Goal: Task Accomplishment & Management: Manage account settings

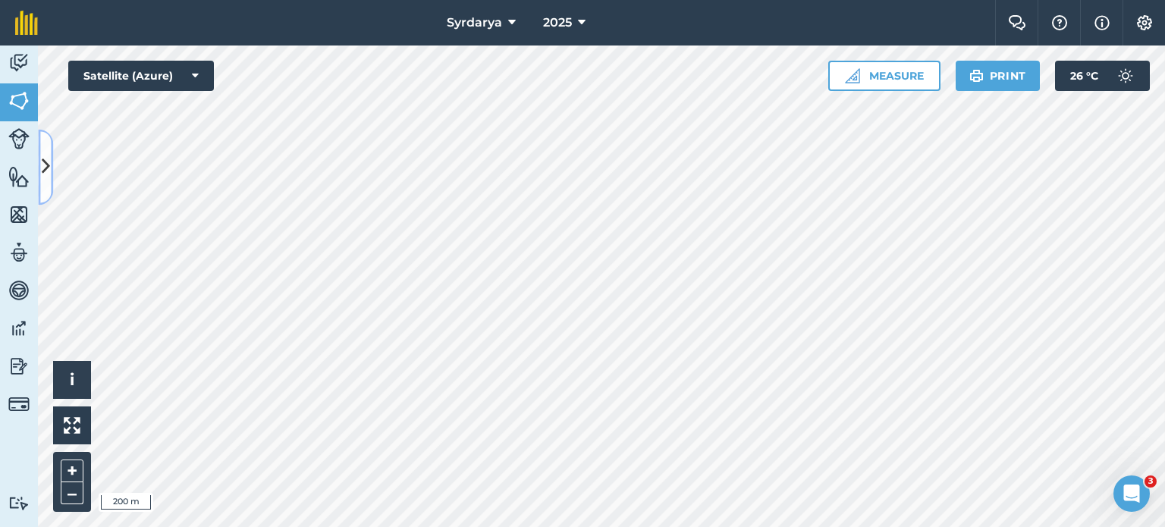
click at [44, 168] on icon at bounding box center [46, 167] width 8 height 27
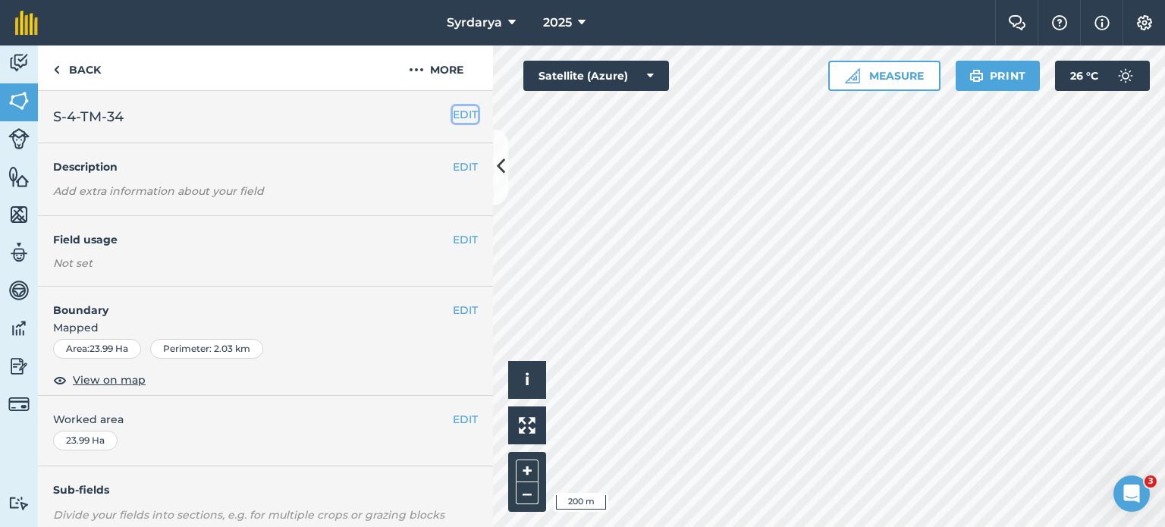
click at [456, 115] on button "EDIT" at bounding box center [465, 114] width 25 height 17
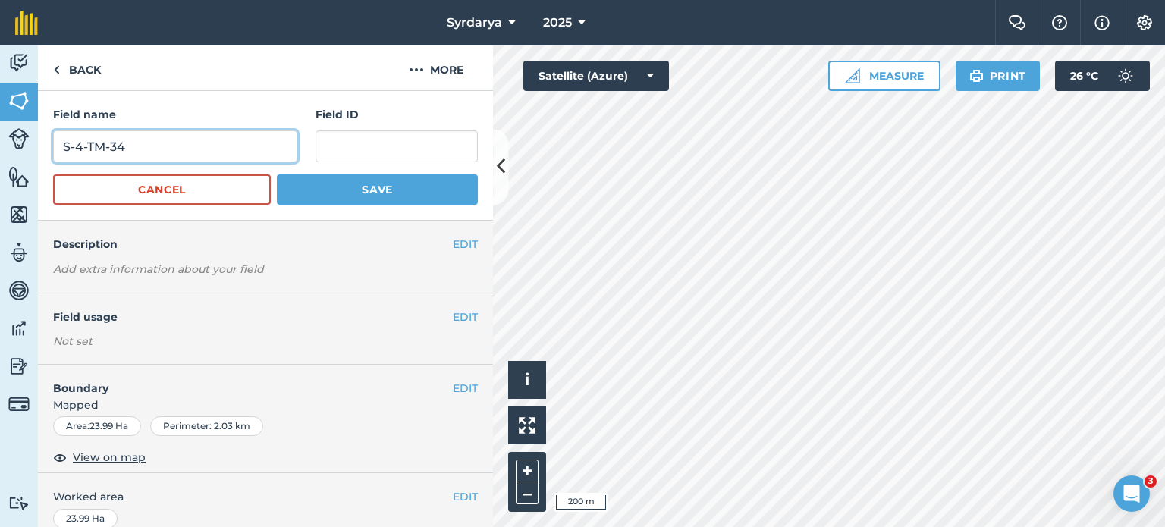
click at [155, 144] on input "S-4-TM-34" at bounding box center [175, 146] width 244 height 32
type input "S-4-TM-25"
click at [277, 174] on button "Save" at bounding box center [377, 189] width 201 height 30
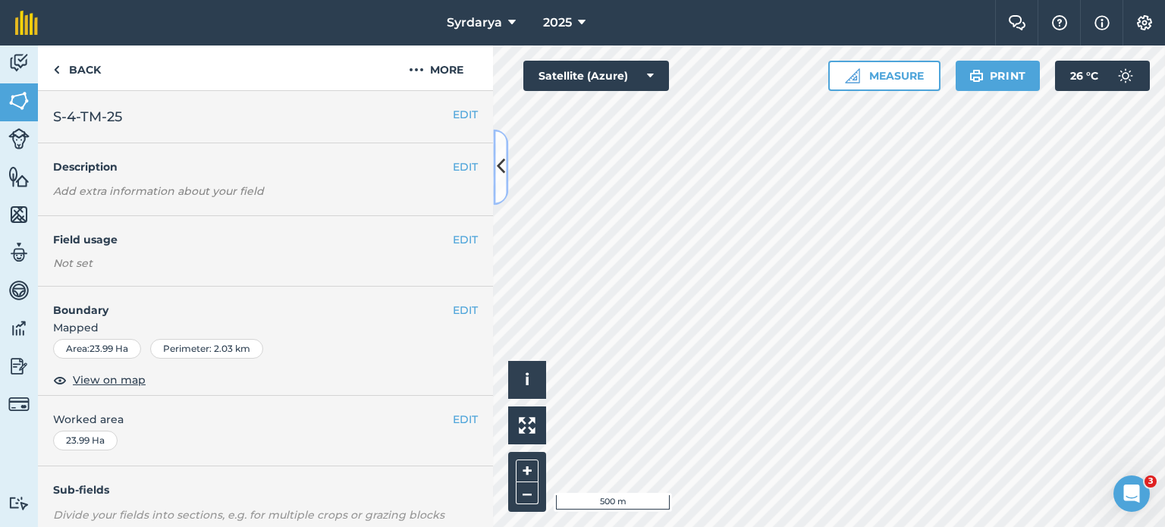
click at [506, 160] on button at bounding box center [500, 167] width 15 height 76
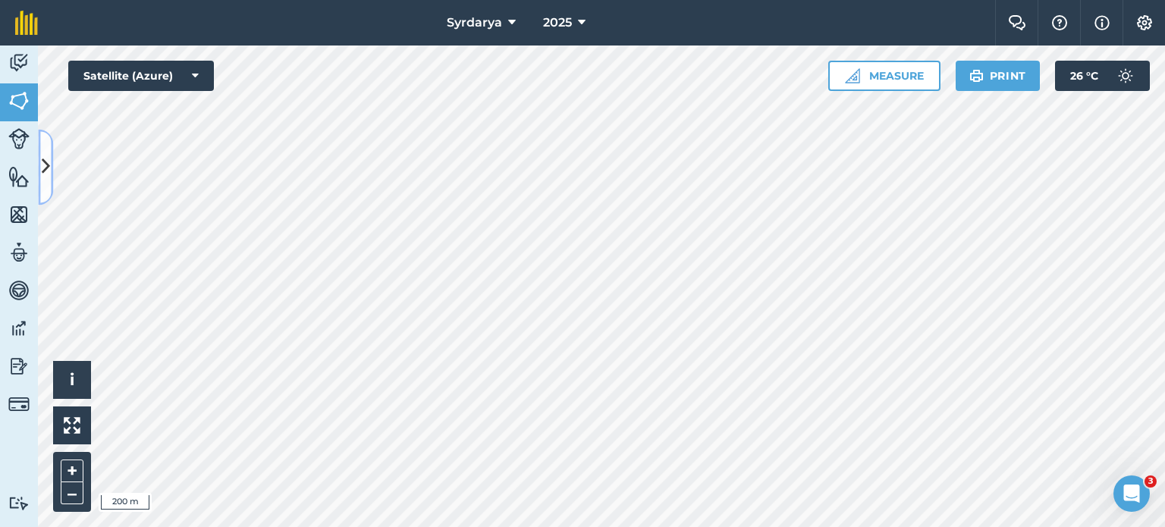
click at [43, 161] on icon at bounding box center [46, 167] width 8 height 27
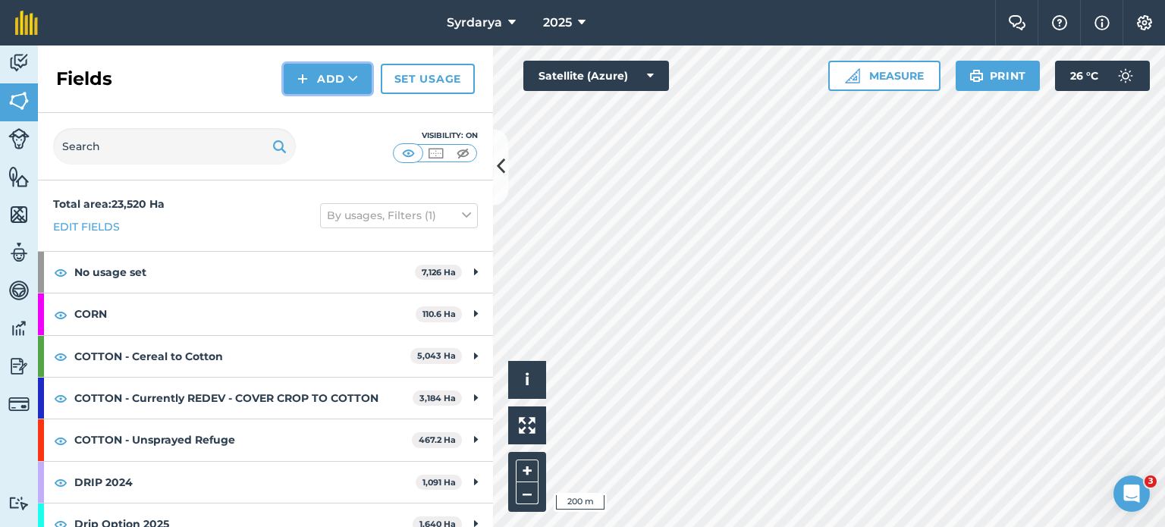
click at [337, 80] on button "Add" at bounding box center [328, 79] width 88 height 30
click at [326, 120] on link "Draw" at bounding box center [327, 112] width 83 height 33
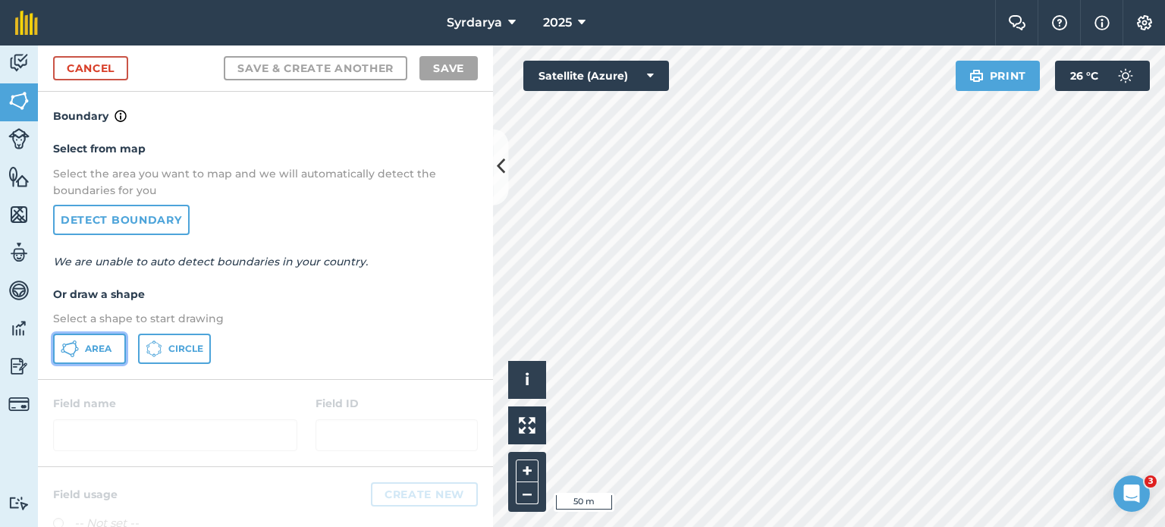
click at [104, 347] on span "Area" at bounding box center [98, 349] width 27 height 12
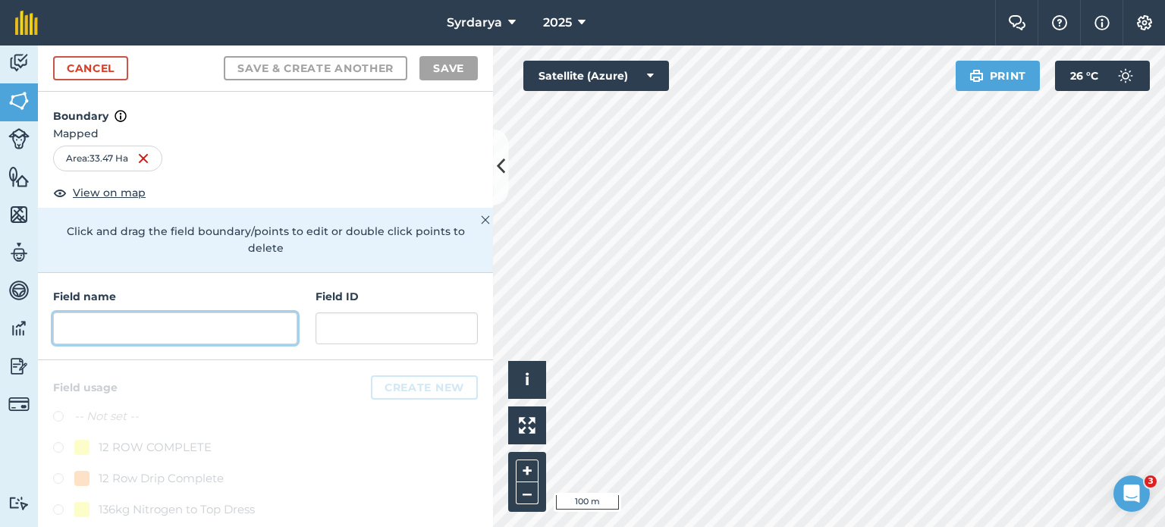
click at [182, 328] on input "text" at bounding box center [175, 329] width 244 height 32
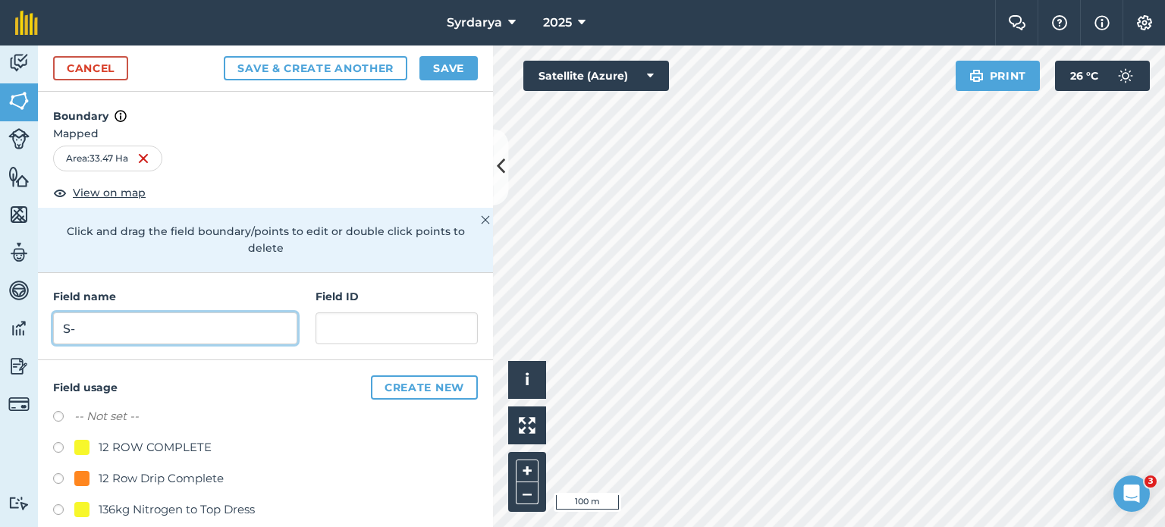
click at [188, 322] on input "S-" at bounding box center [175, 329] width 244 height 32
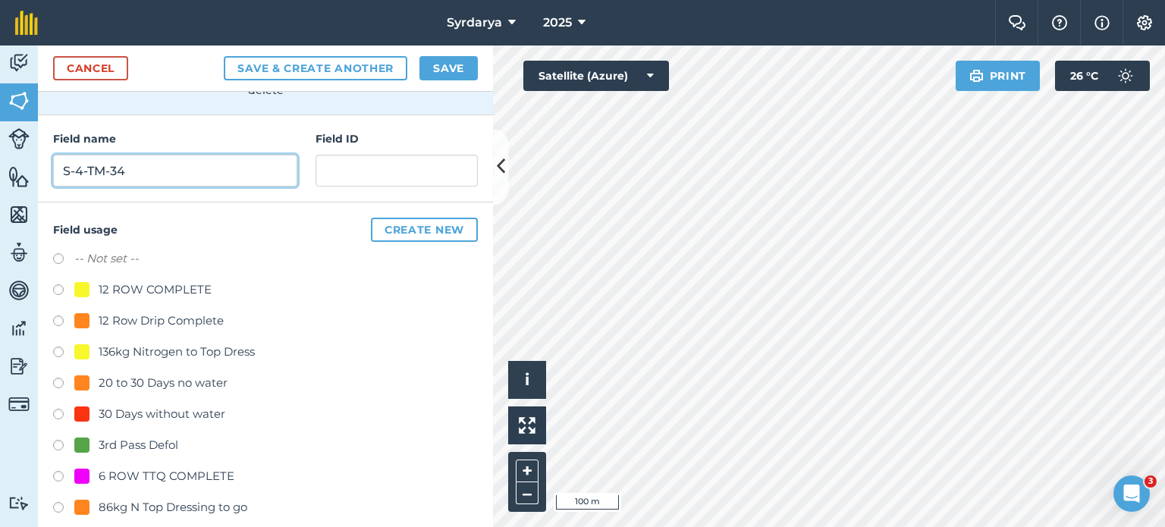
scroll to position [164, 0]
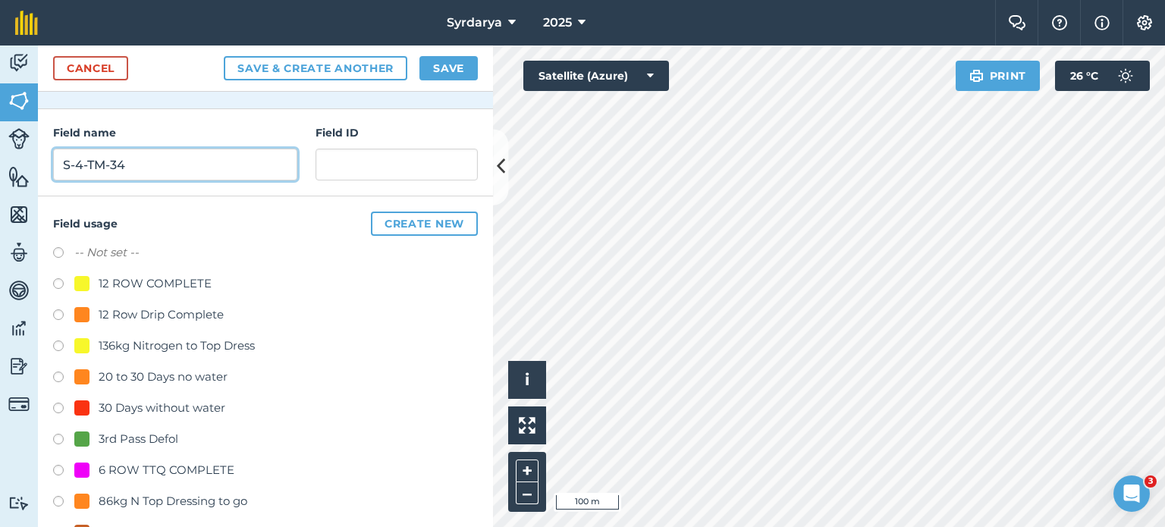
type input "S-4-TM-34"
click at [452, 73] on button "Save" at bounding box center [449, 68] width 58 height 24
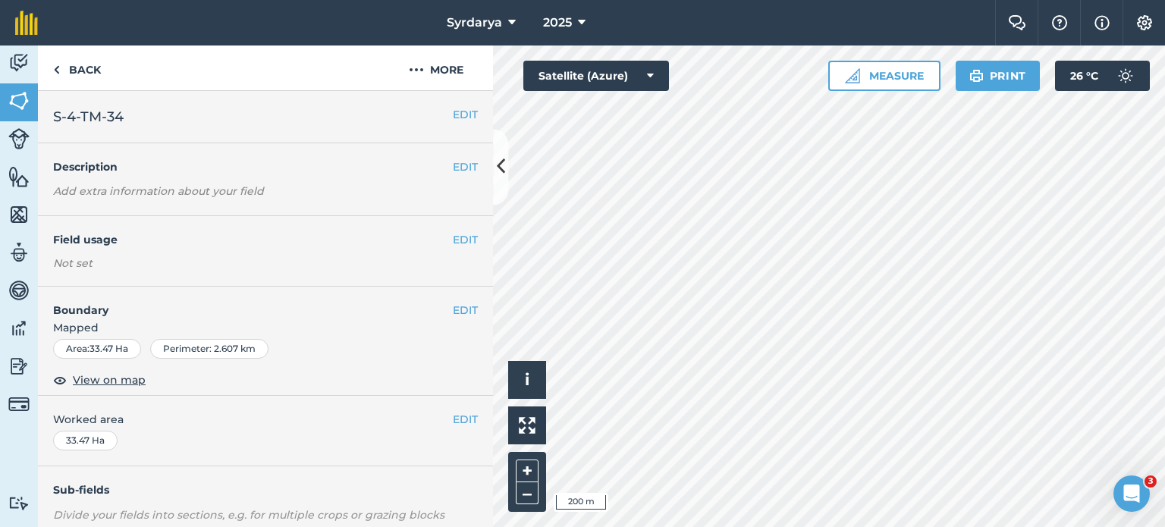
click at [224, 190] on em "Add extra information about your field" at bounding box center [158, 191] width 211 height 14
click at [453, 166] on button "EDIT" at bounding box center [465, 167] width 25 height 17
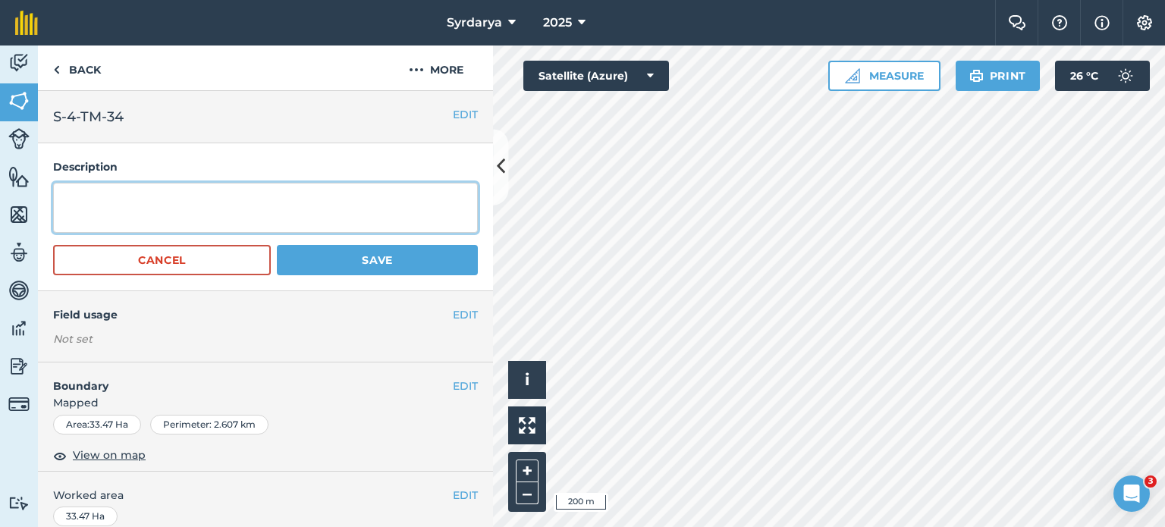
click at [186, 206] on textarea at bounding box center [265, 208] width 425 height 50
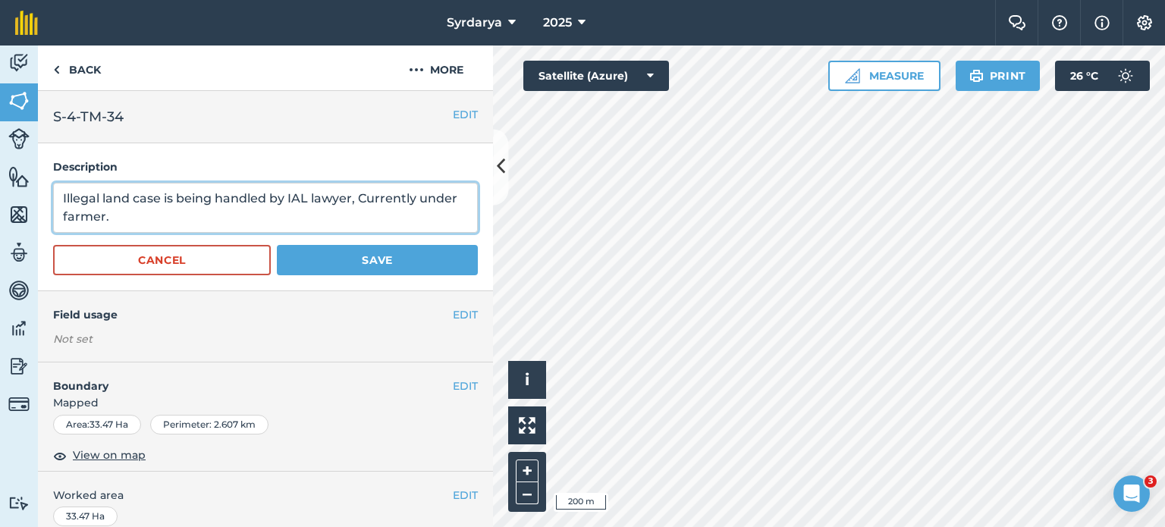
type textarea "Illegal land case is being handled by IAL lawyer, Currently under farmer."
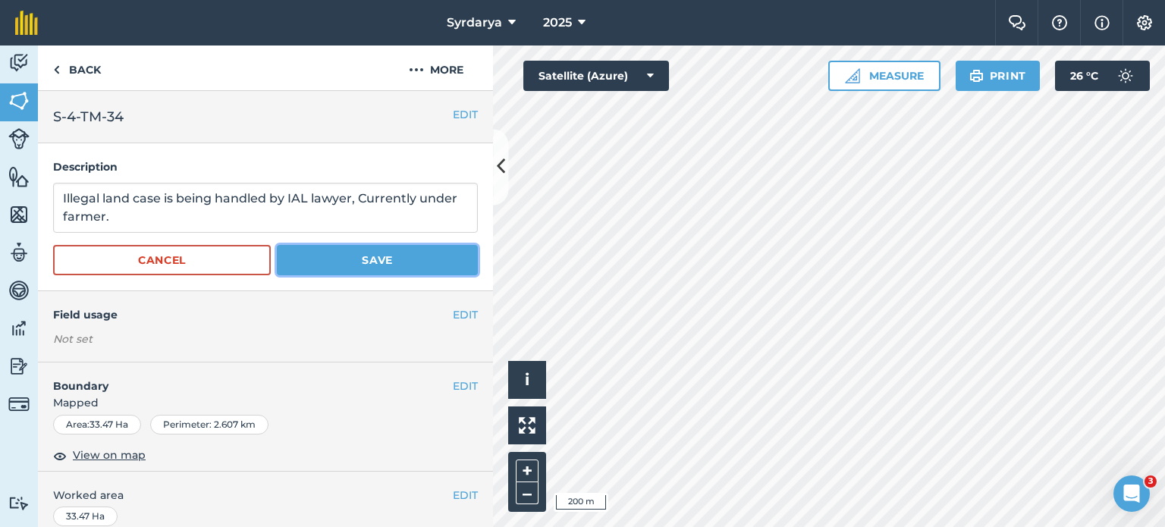
click at [325, 252] on button "Save" at bounding box center [377, 260] width 201 height 30
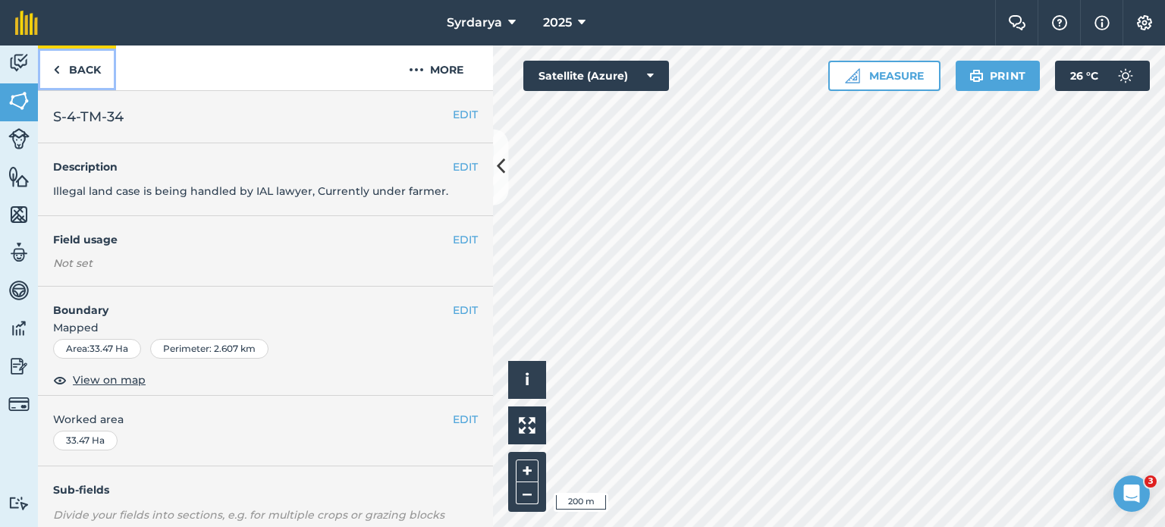
click at [61, 65] on link "Back" at bounding box center [77, 68] width 78 height 45
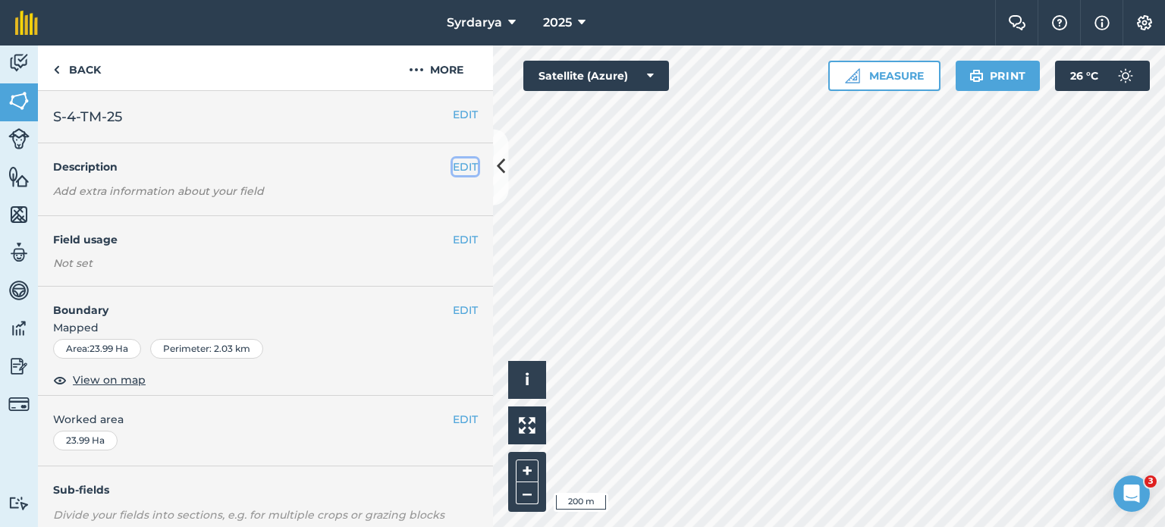
click at [453, 166] on button "EDIT" at bounding box center [465, 167] width 25 height 17
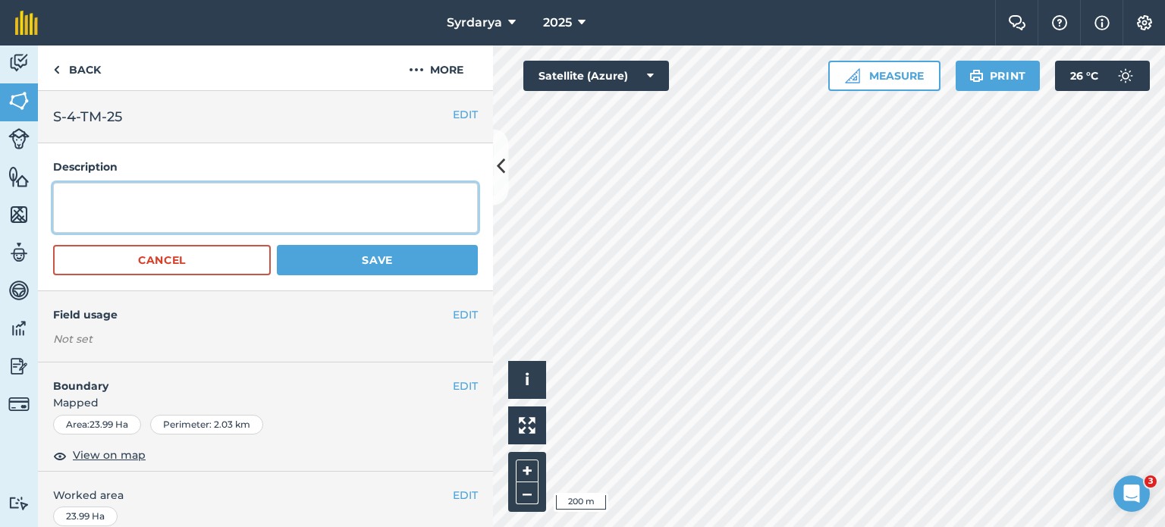
click at [276, 200] on textarea at bounding box center [265, 208] width 425 height 50
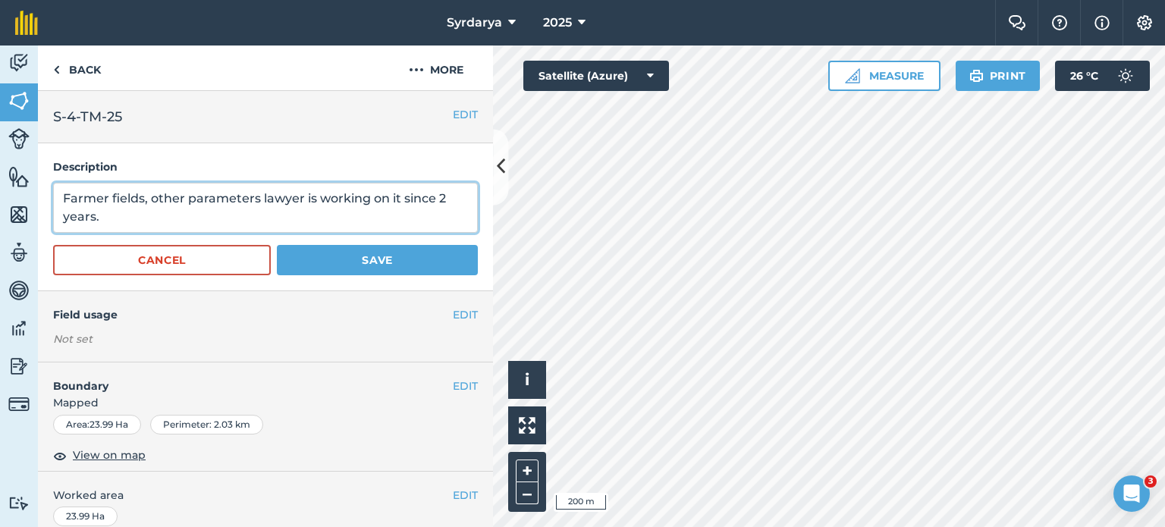
type textarea "Farmer fields, other parameters lawyer is working on it since 2 years."
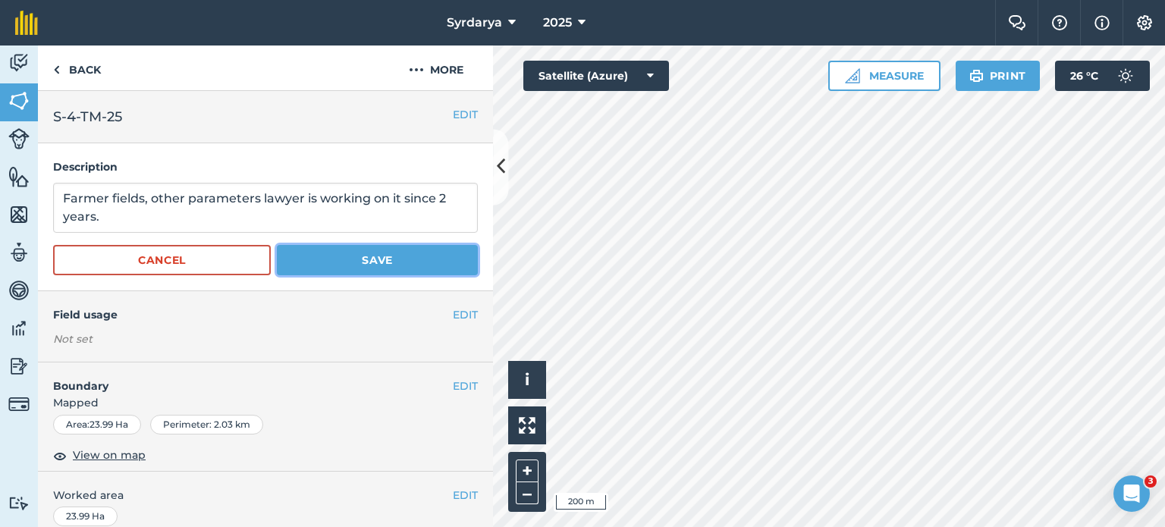
click at [412, 249] on button "Save" at bounding box center [377, 260] width 201 height 30
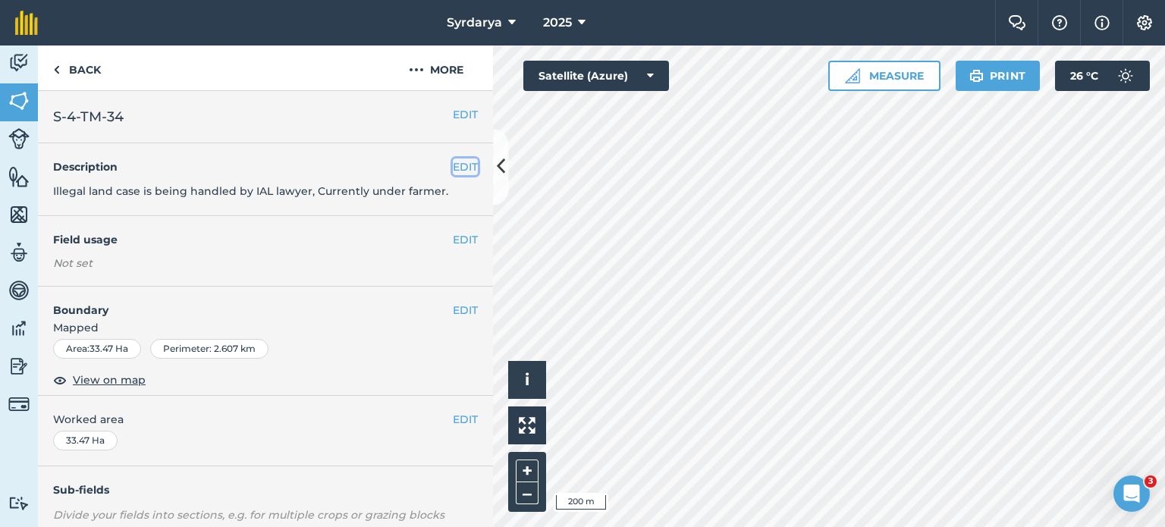
click at [453, 168] on button "EDIT" at bounding box center [465, 167] width 25 height 17
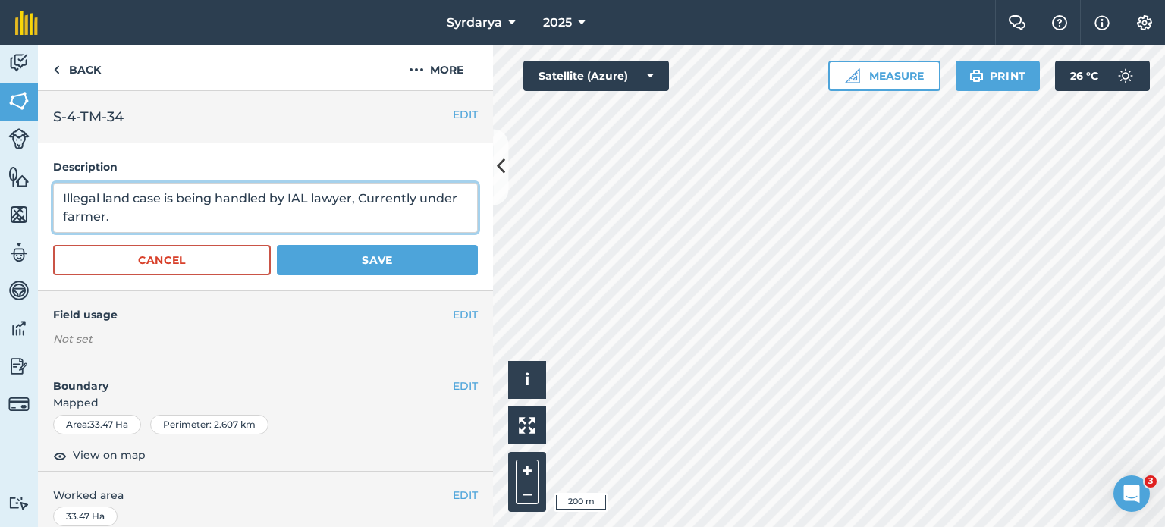
click at [350, 200] on textarea "Illegal land case is being handled by IAL lawyer, Currently under farmer." at bounding box center [265, 208] width 425 height 50
type textarea "Illegal land case is being handled by IAL lawyer since 2 years, Currently under…"
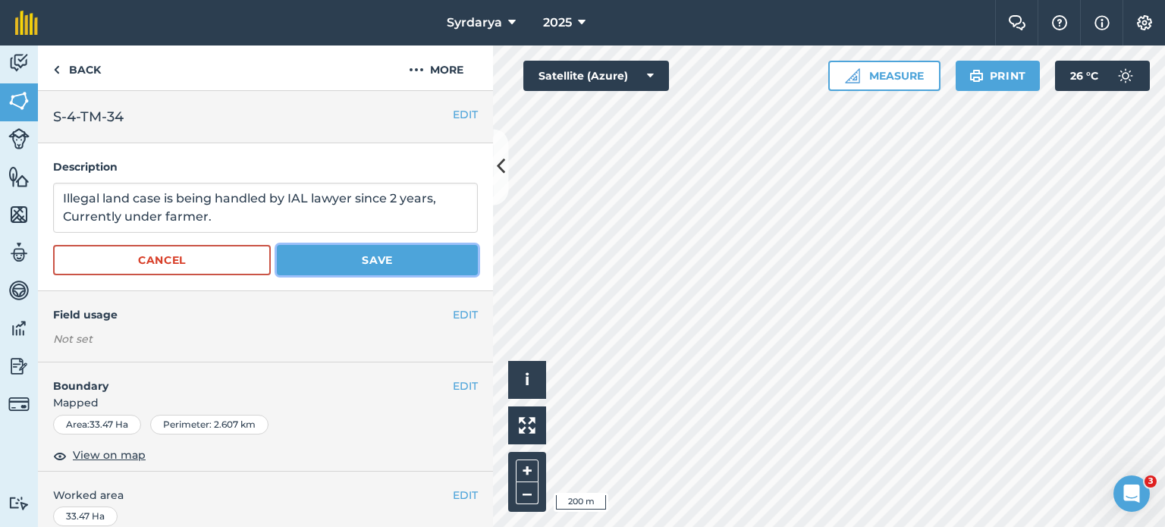
click at [346, 266] on button "Save" at bounding box center [377, 260] width 201 height 30
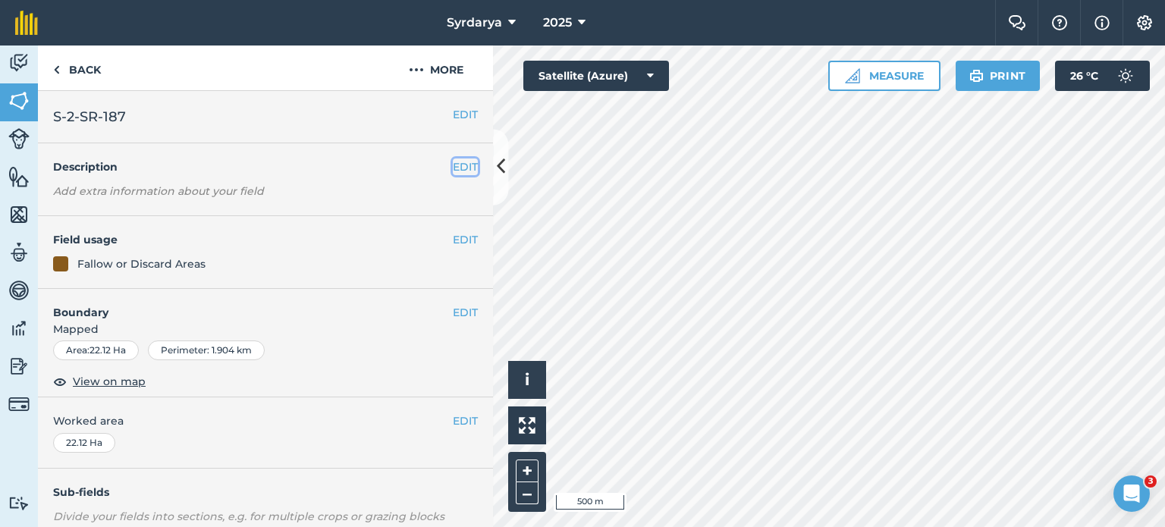
click at [453, 168] on button "EDIT" at bounding box center [465, 167] width 25 height 17
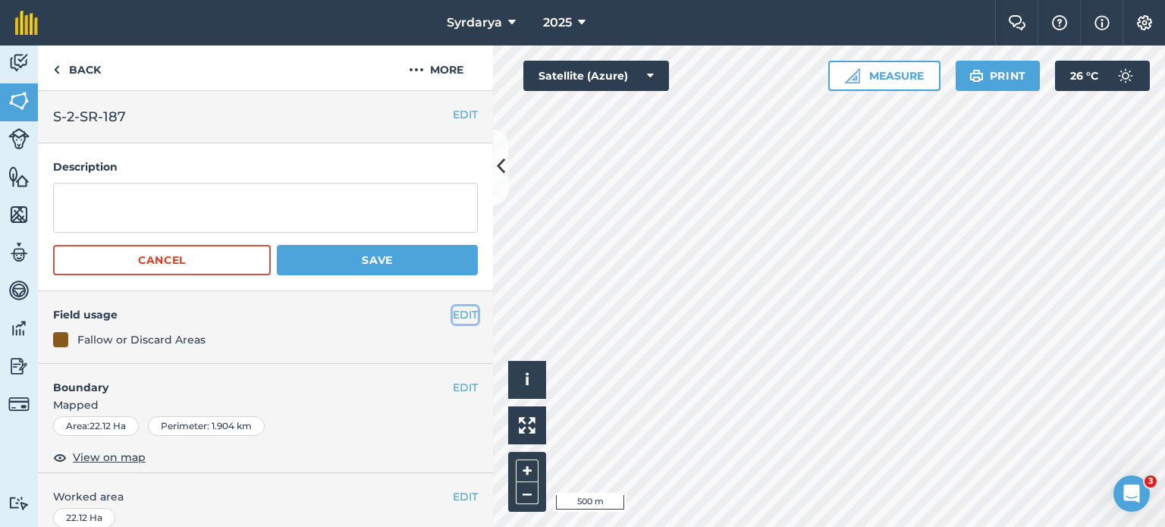
click at [455, 317] on button "EDIT" at bounding box center [465, 314] width 25 height 17
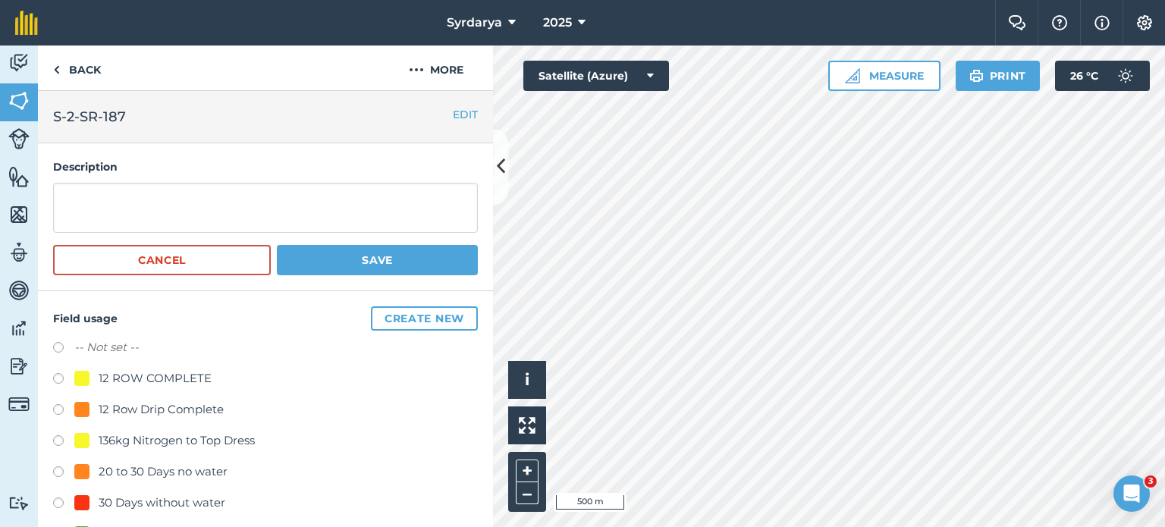
click at [106, 346] on label "-- Not set --" at bounding box center [106, 347] width 64 height 18
radio input "true"
radio input "false"
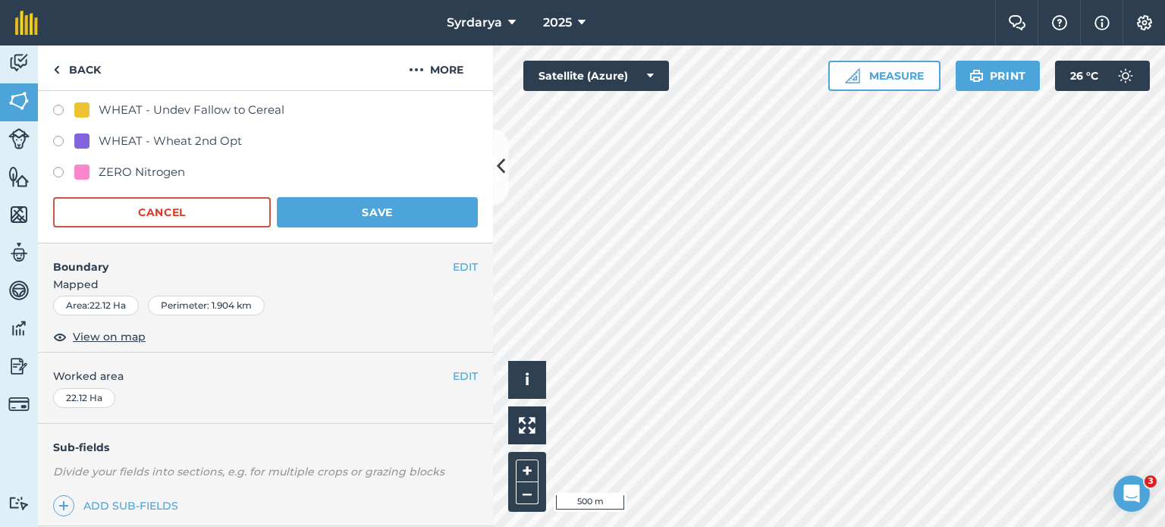
scroll to position [3789, 0]
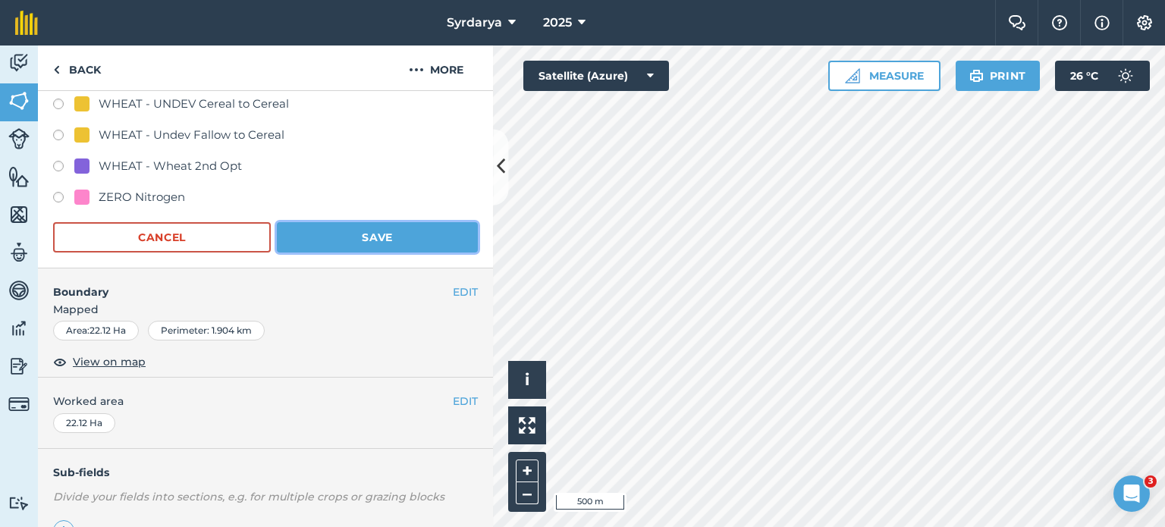
click at [392, 244] on button "Save" at bounding box center [377, 237] width 201 height 30
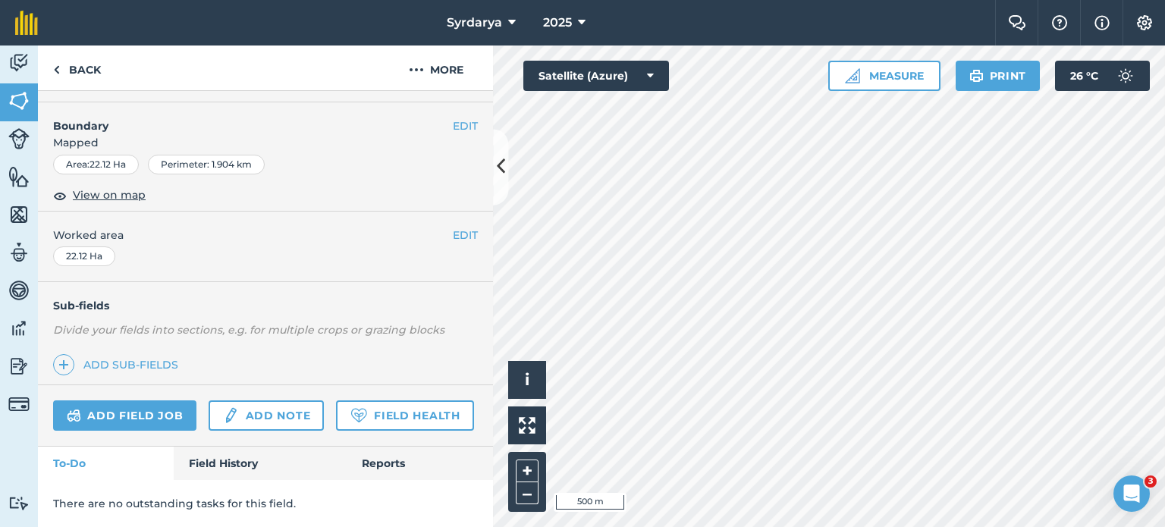
scroll to position [0, 0]
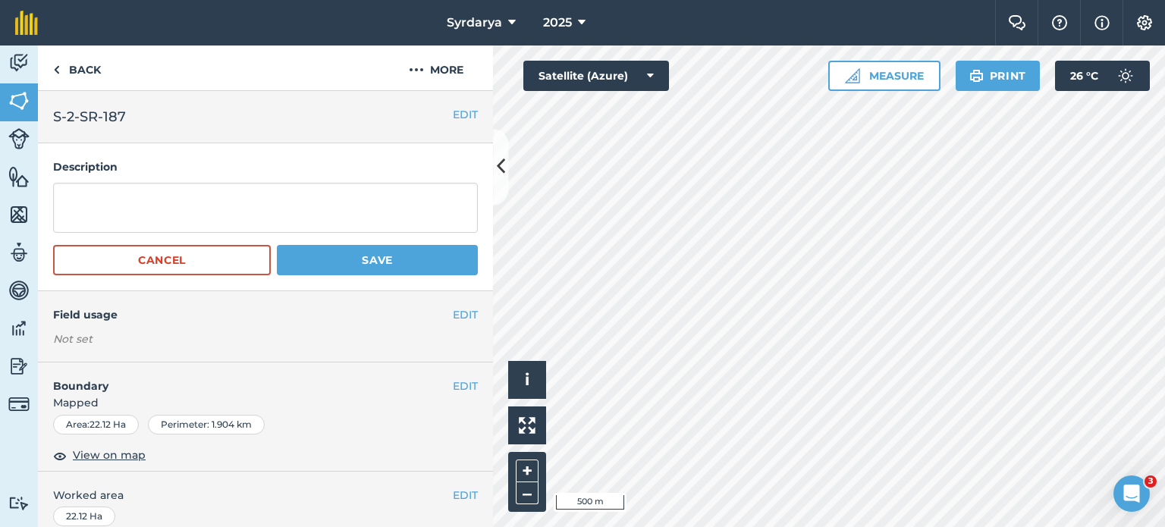
click at [328, 177] on div "Description Cancel Save" at bounding box center [265, 217] width 455 height 148
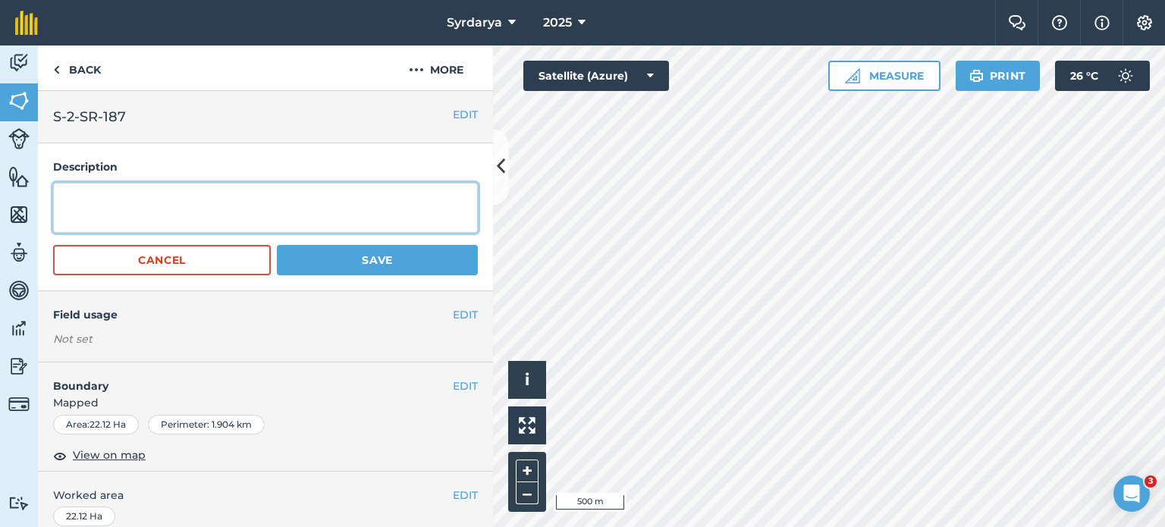
click at [270, 188] on textarea at bounding box center [265, 208] width 425 height 50
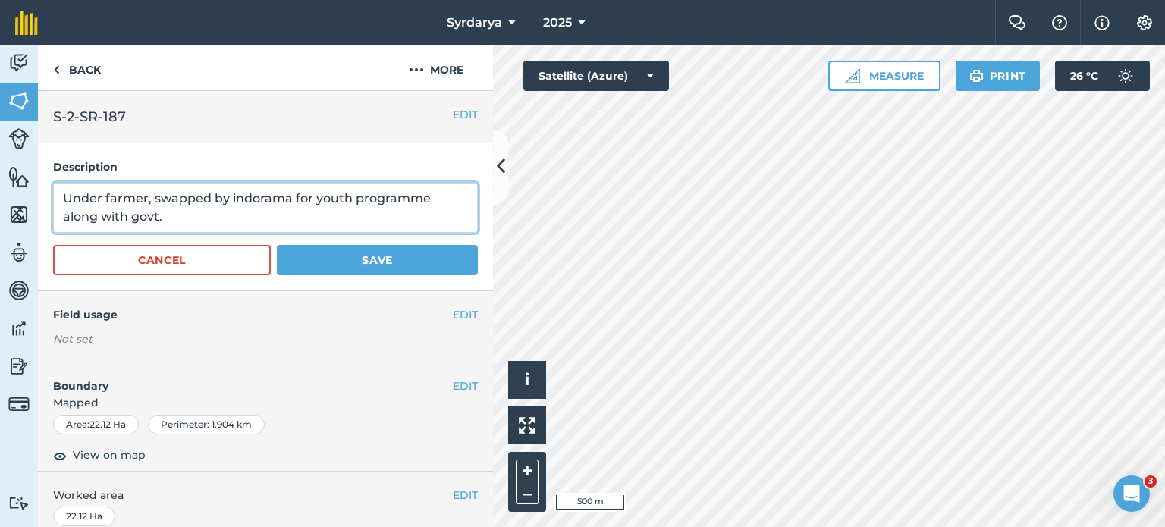
type textarea "Under farmer, swapped by indorama for youth programme along with govt."
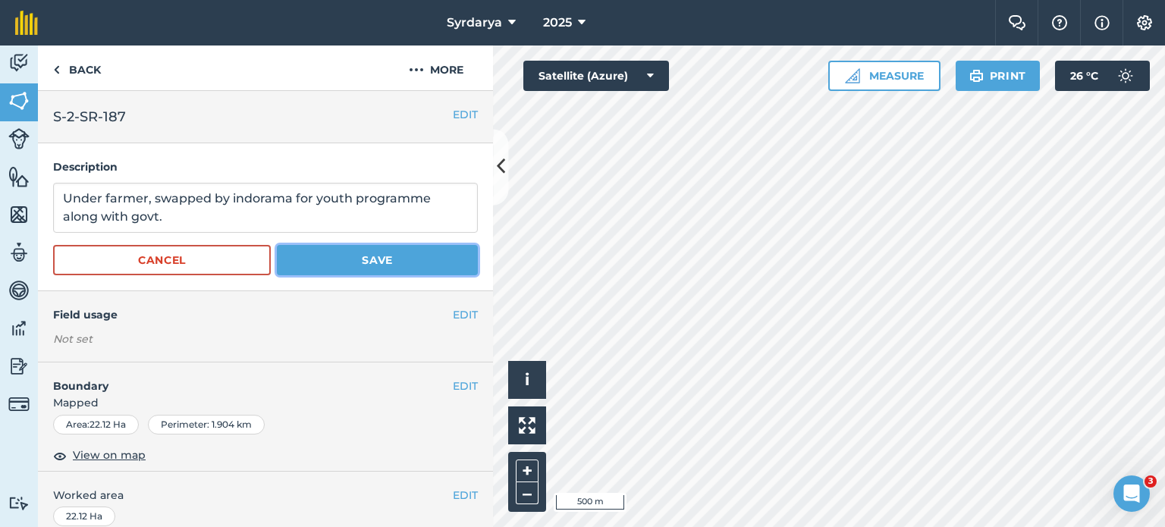
click at [339, 266] on button "Save" at bounding box center [377, 260] width 201 height 30
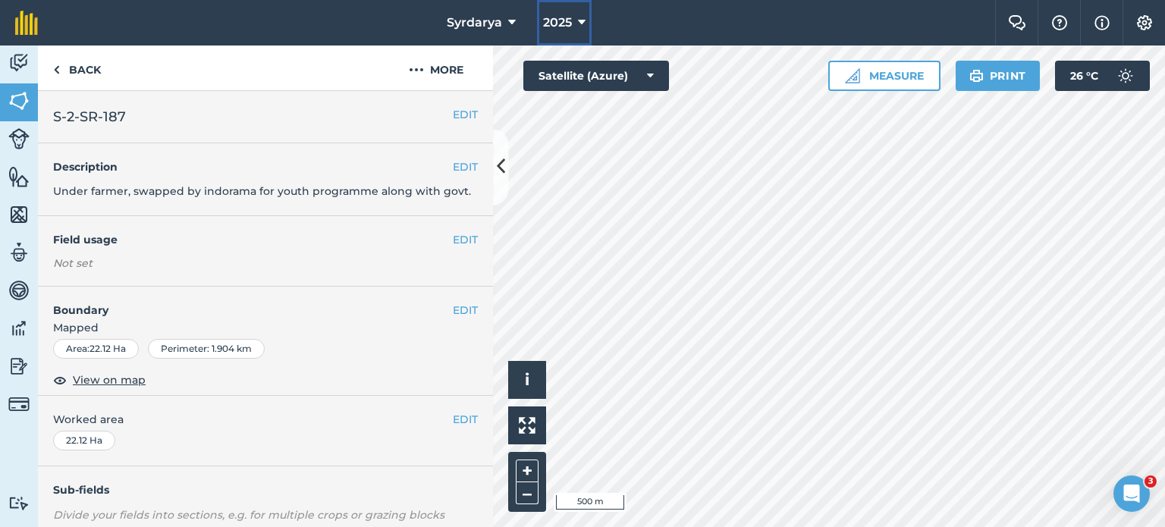
click at [569, 27] on span "2025" at bounding box center [557, 23] width 29 height 18
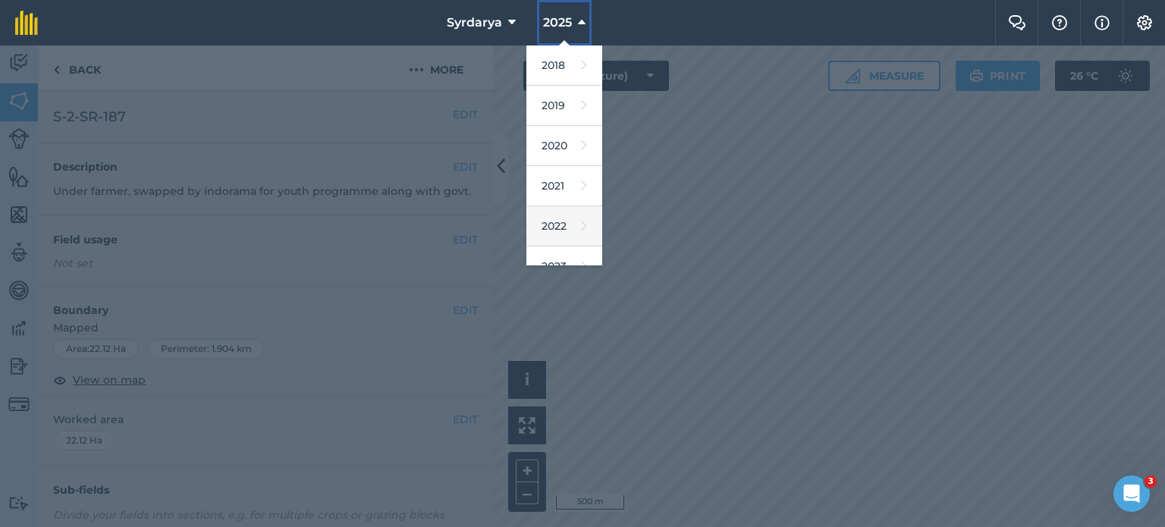
scroll to position [180, 0]
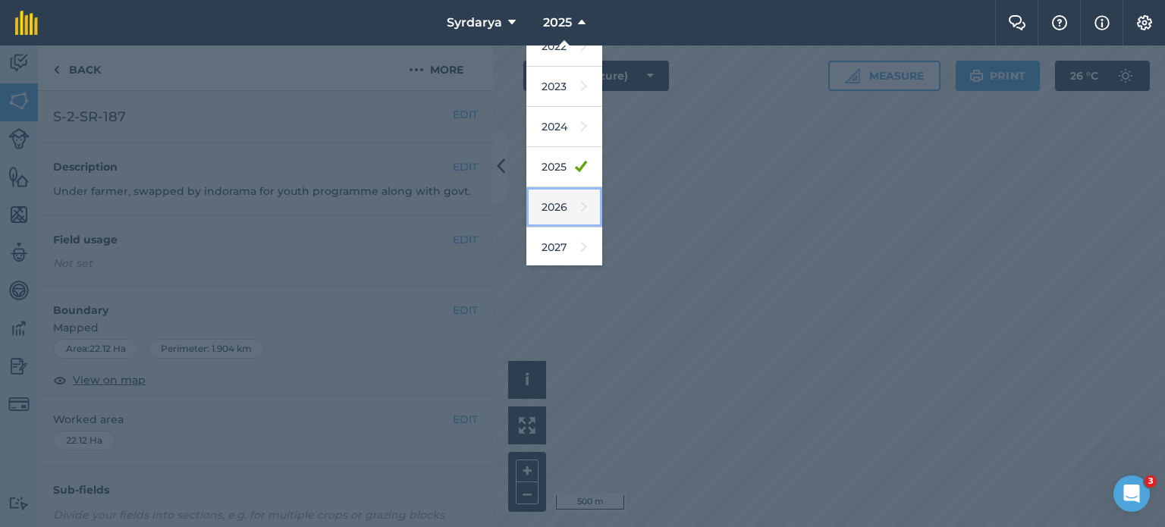
click at [566, 205] on link "2026" at bounding box center [564, 207] width 76 height 40
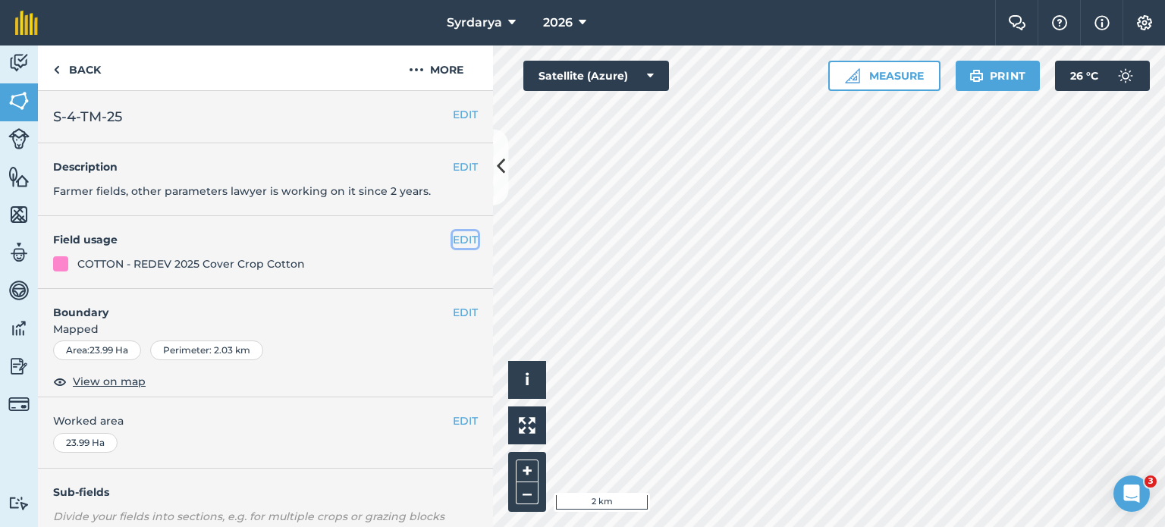
click at [453, 243] on button "EDIT" at bounding box center [465, 239] width 25 height 17
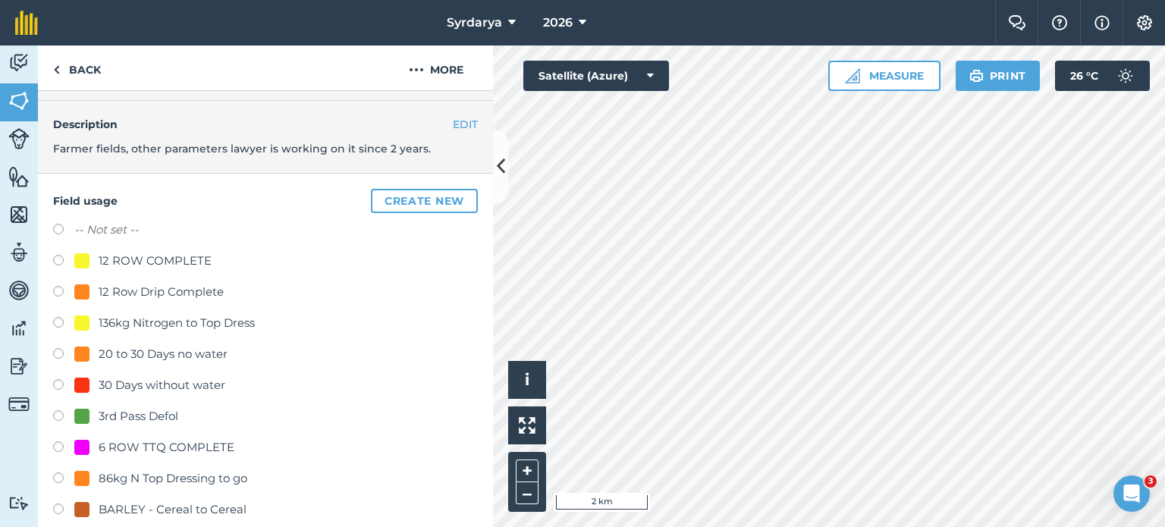
scroll to position [42, 0]
click at [108, 225] on label "-- Not set --" at bounding box center [106, 230] width 64 height 18
radio input "true"
radio input "false"
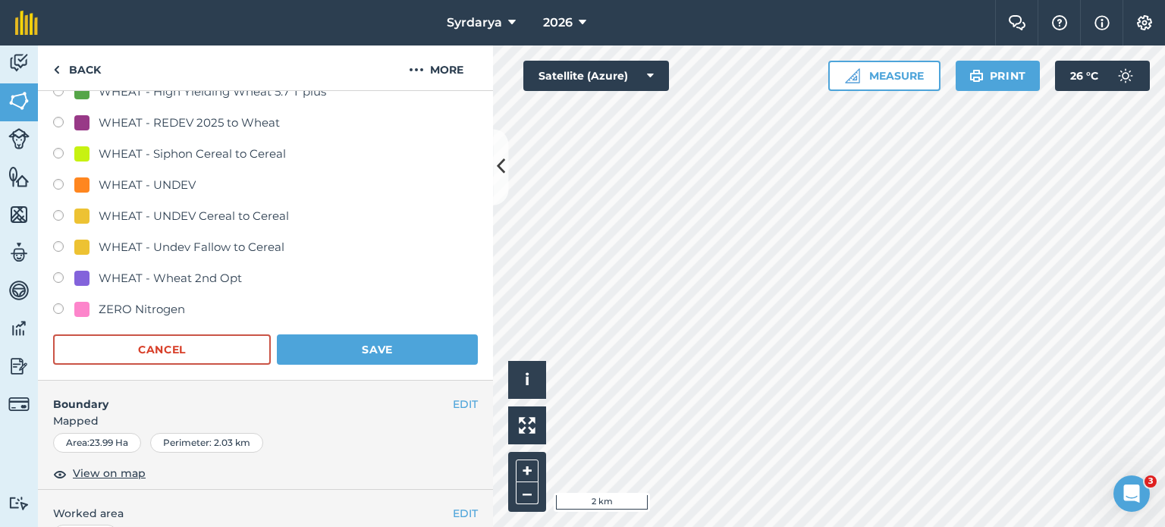
scroll to position [3600, 0]
click at [391, 355] on button "Save" at bounding box center [377, 351] width 201 height 30
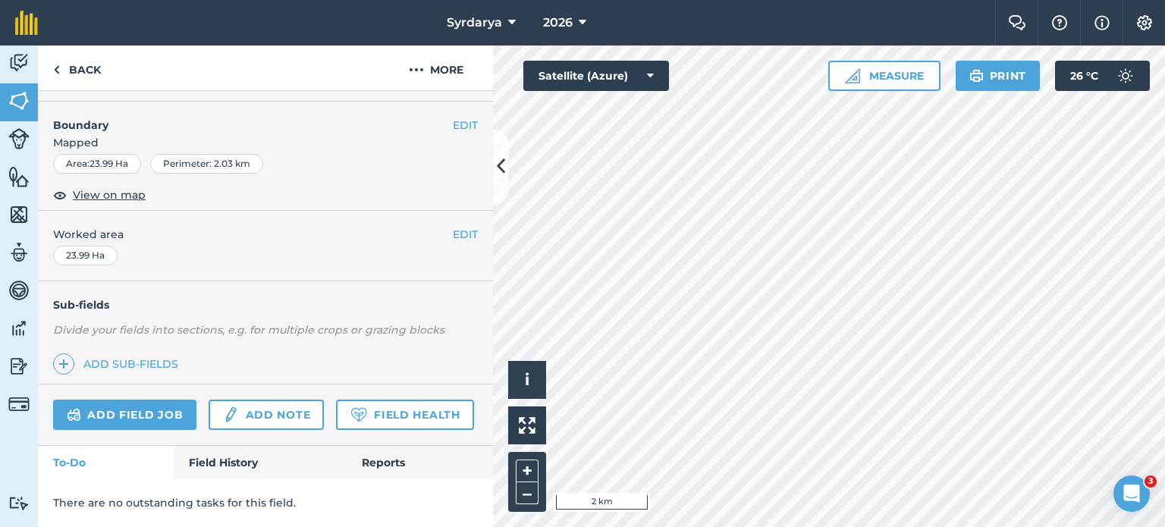
scroll to position [0, 0]
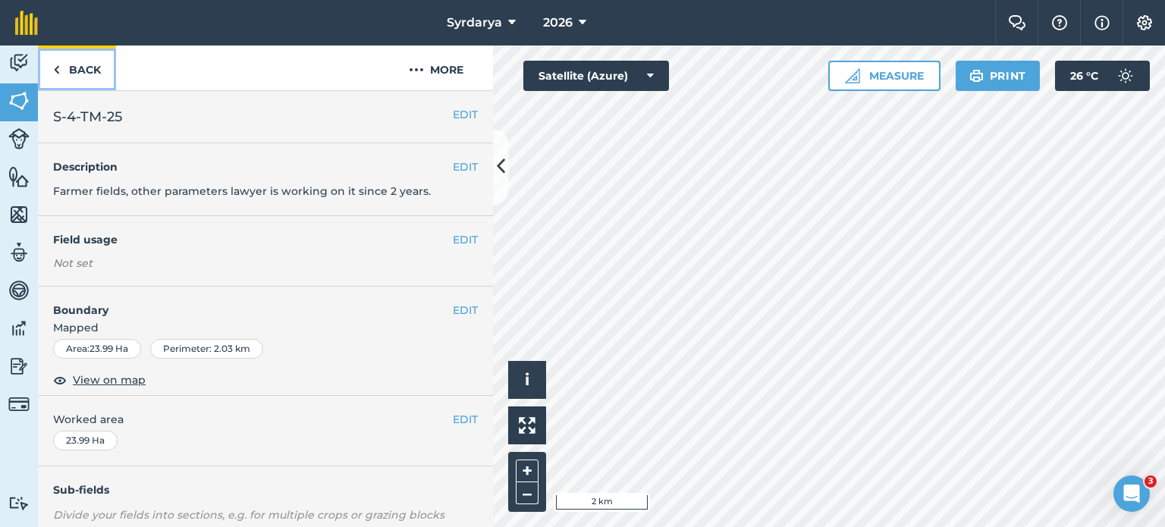
click at [68, 69] on link "Back" at bounding box center [77, 68] width 78 height 45
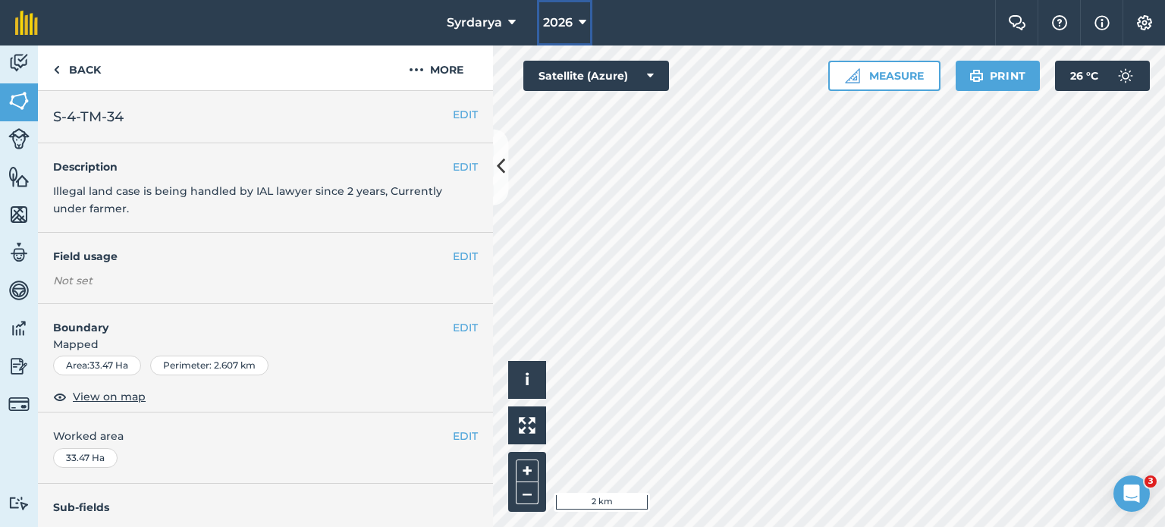
click at [570, 24] on span "2026" at bounding box center [558, 23] width 30 height 18
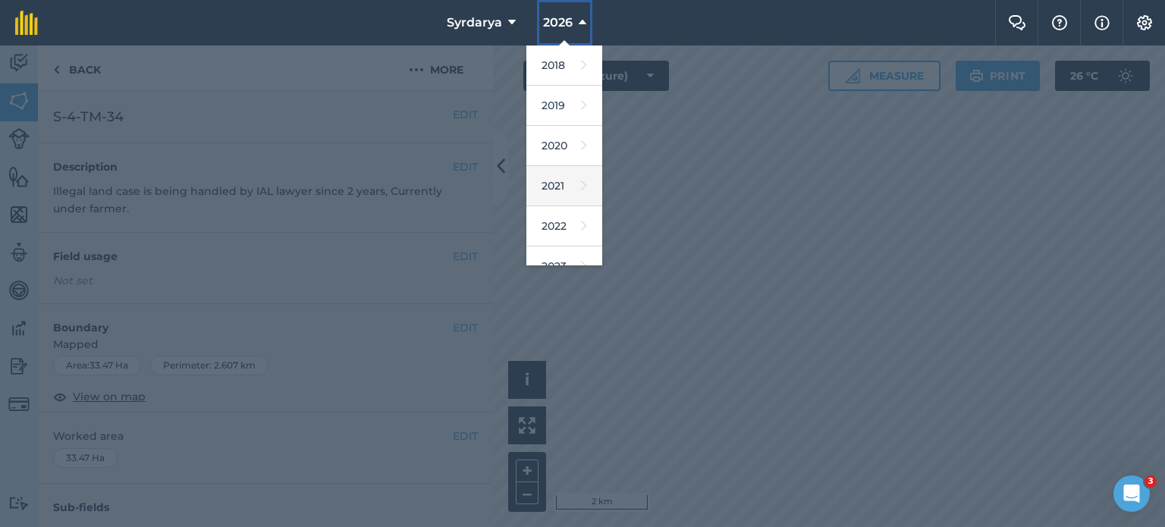
scroll to position [180, 0]
click at [561, 174] on link "2025" at bounding box center [564, 167] width 76 height 40
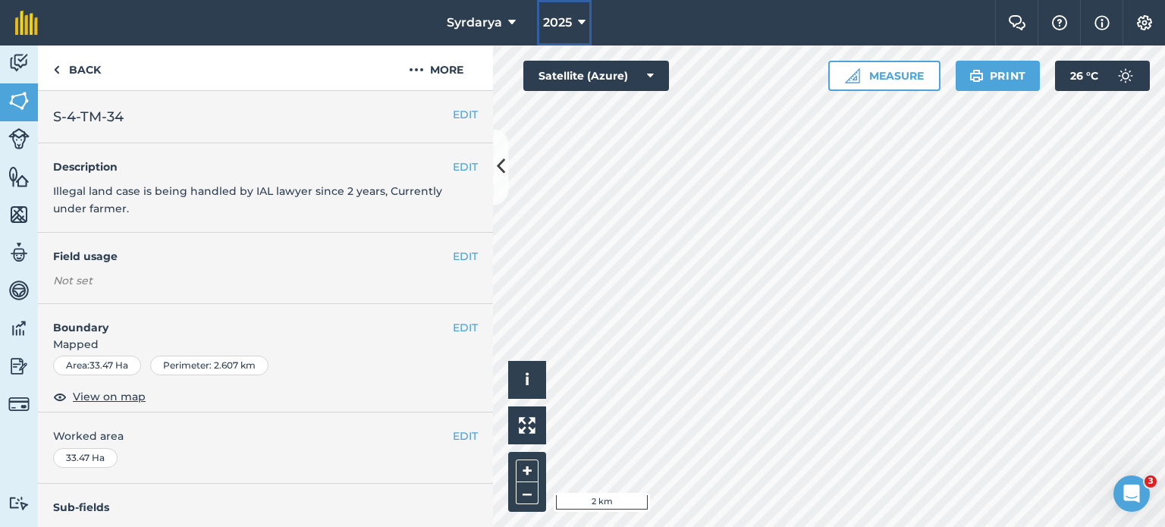
click at [574, 21] on button "2025" at bounding box center [564, 23] width 55 height 46
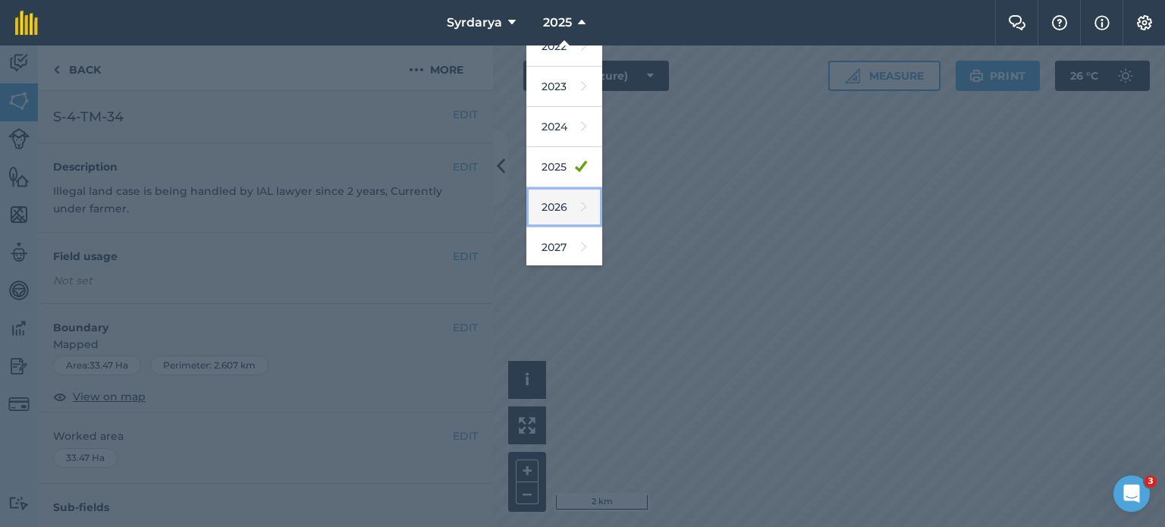
click at [565, 208] on link "2026" at bounding box center [564, 207] width 76 height 40
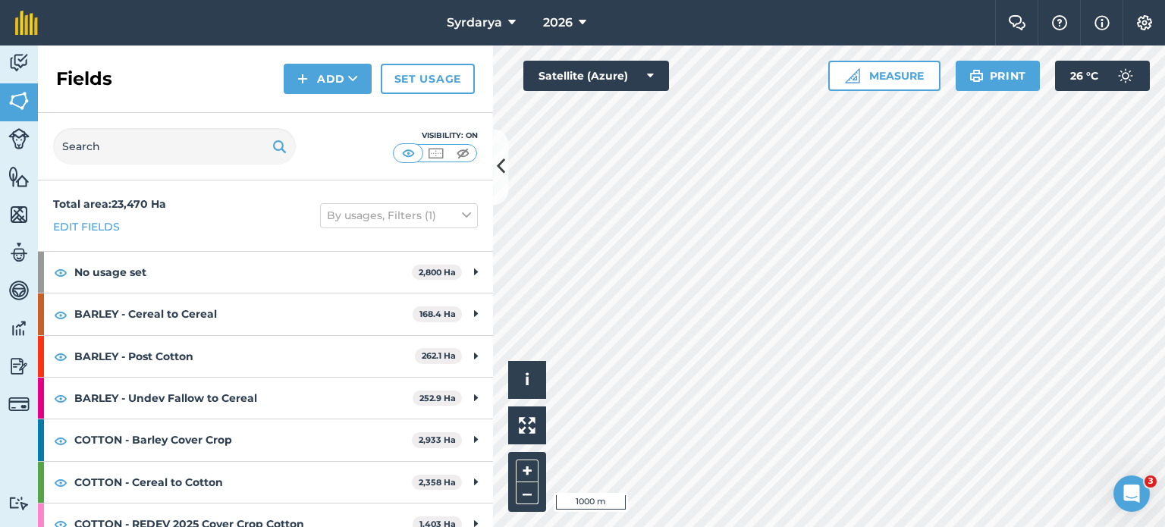
click at [982, 254] on div "Click to start drawing i © 2025 TomTom, Microsoft 1000 m + – Satellite (Azure) …" at bounding box center [829, 287] width 672 height 482
click at [501, 168] on icon at bounding box center [501, 167] width 8 height 27
